Goal: Task Accomplishment & Management: Use online tool/utility

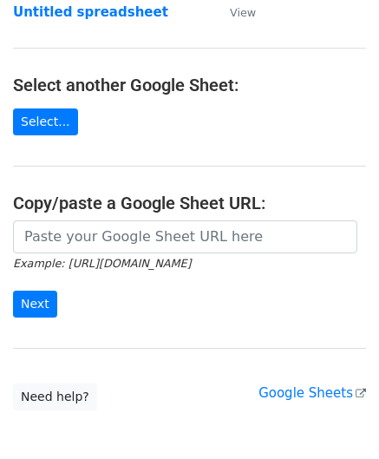
scroll to position [173, 0]
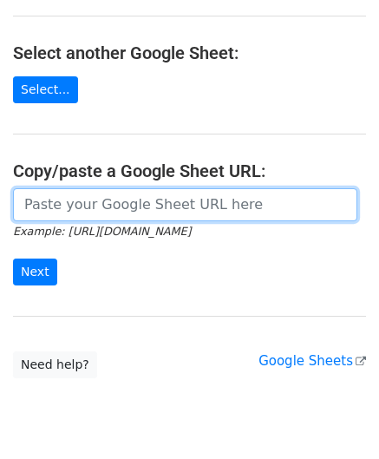
click at [78, 199] on input "url" at bounding box center [185, 204] width 344 height 33
paste input "https://docs.google.com/spreadsheets/d/1_keHh8U-0a09WtXBsUDFSSKVT8uVB_hQxSUA6ad…"
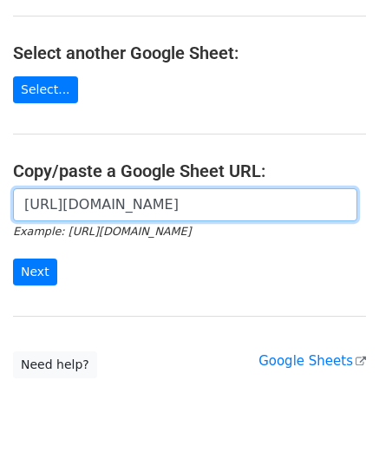
scroll to position [0, 385]
type input "https://docs.google.com/spreadsheets/d/1_keHh8U-0a09WtXBsUDFSSKVT8uVB_hQxSUA6ad…"
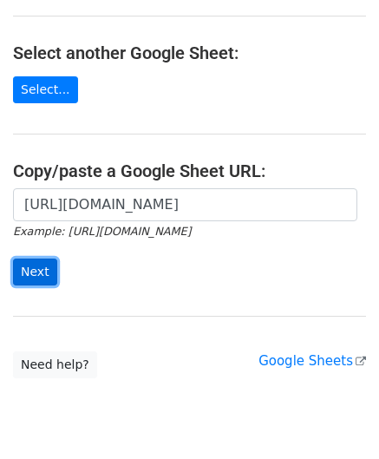
click at [39, 269] on input "Next" at bounding box center [35, 271] width 44 height 27
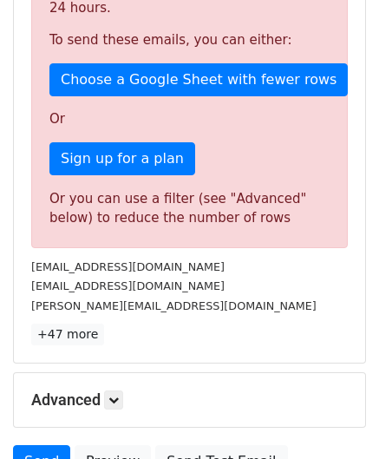
scroll to position [585, 0]
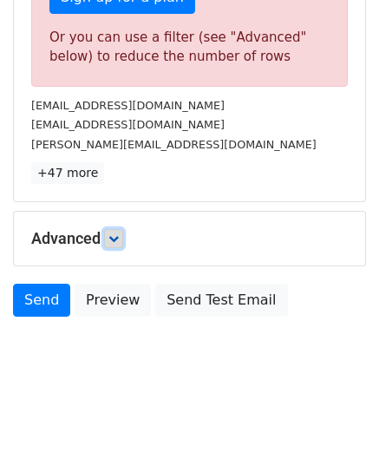
click at [118, 233] on icon at bounding box center [113, 238] width 10 height 10
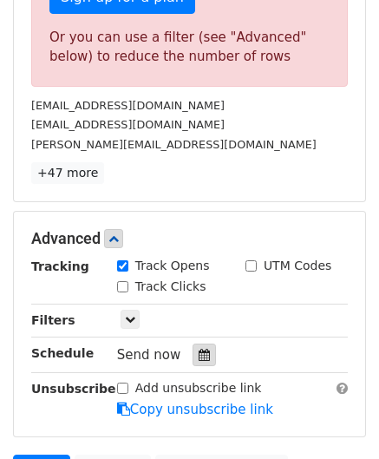
click at [199, 348] on icon at bounding box center [204, 354] width 11 height 12
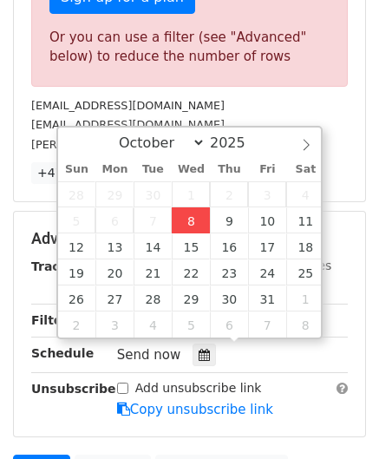
type input "[DATE] 12:00"
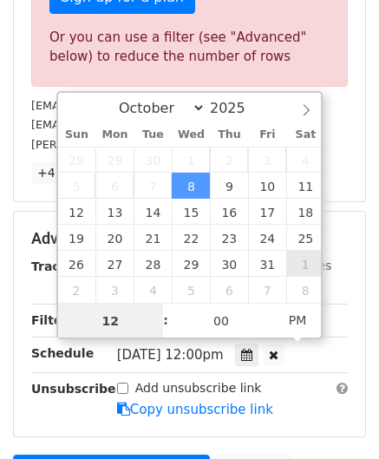
paste input "6"
type input "6"
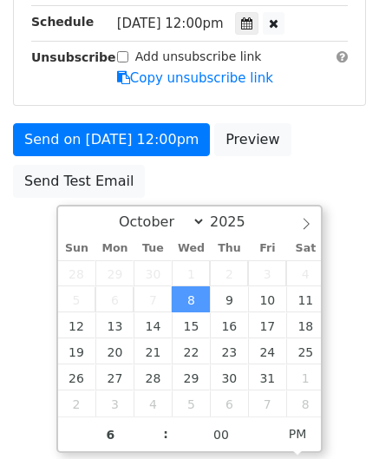
type input "[DATE] 18:00"
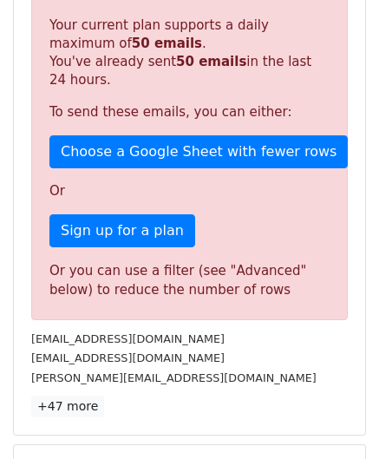
scroll to position [795, 0]
